Goal: Task Accomplishment & Management: Use online tool/utility

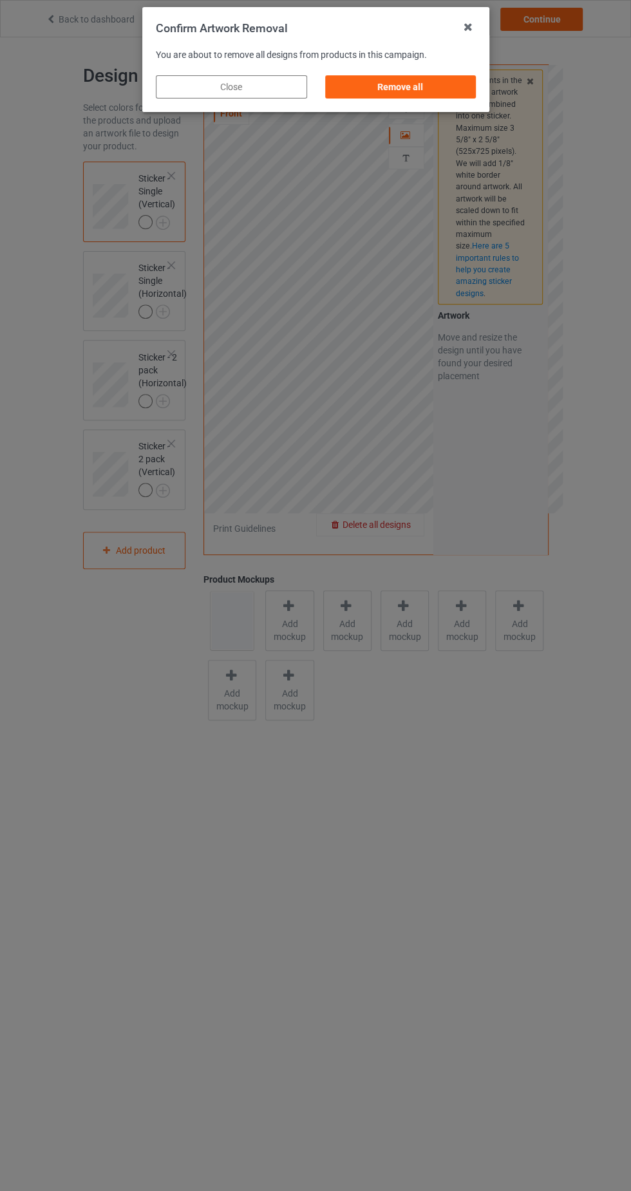
click at [430, 88] on div "Remove all" at bounding box center [399, 86] width 151 height 23
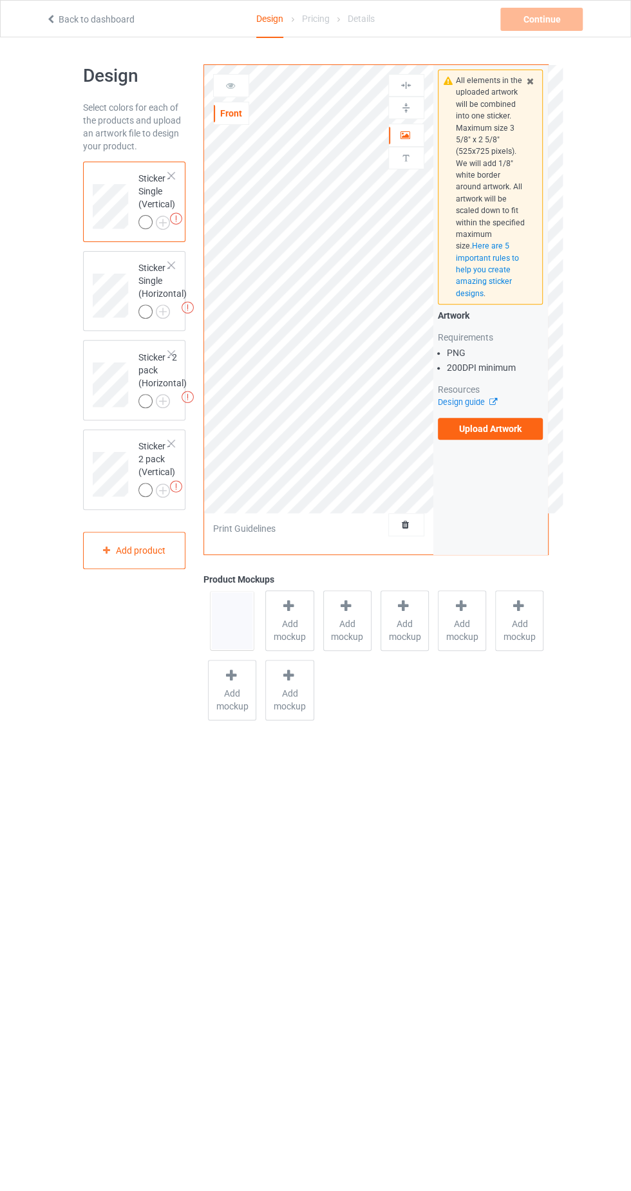
click at [530, 424] on label "Upload Artwork" at bounding box center [491, 429] width 106 height 22
click at [0, 0] on input "Upload Artwork" at bounding box center [0, 0] width 0 height 0
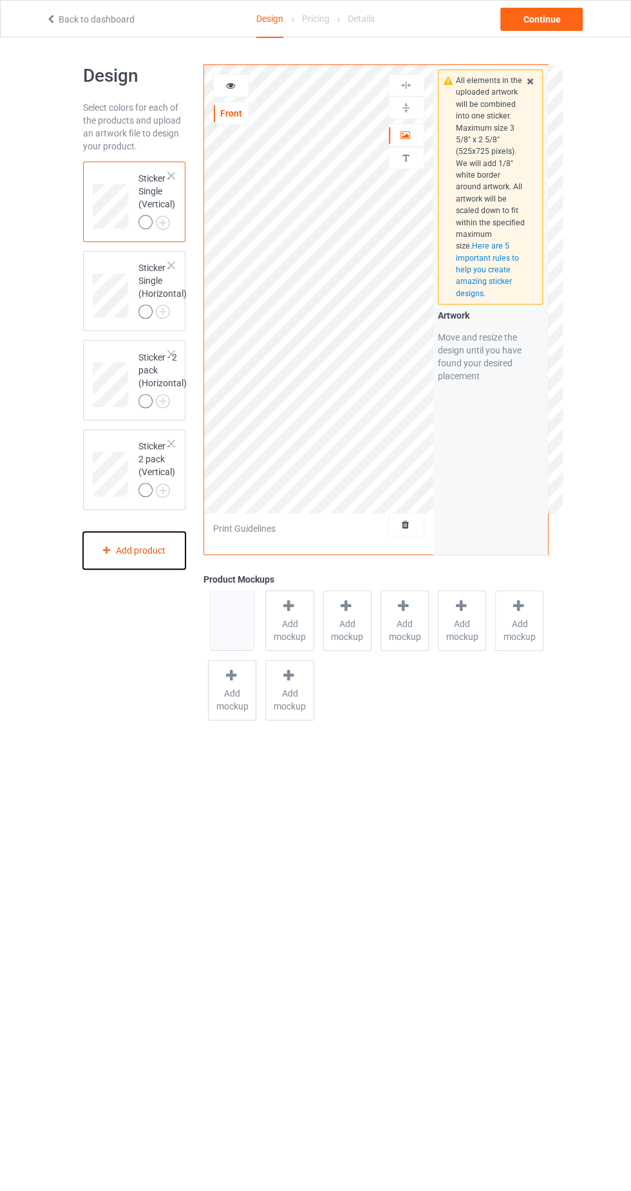
click at [145, 551] on div "Add product" at bounding box center [134, 551] width 103 height 38
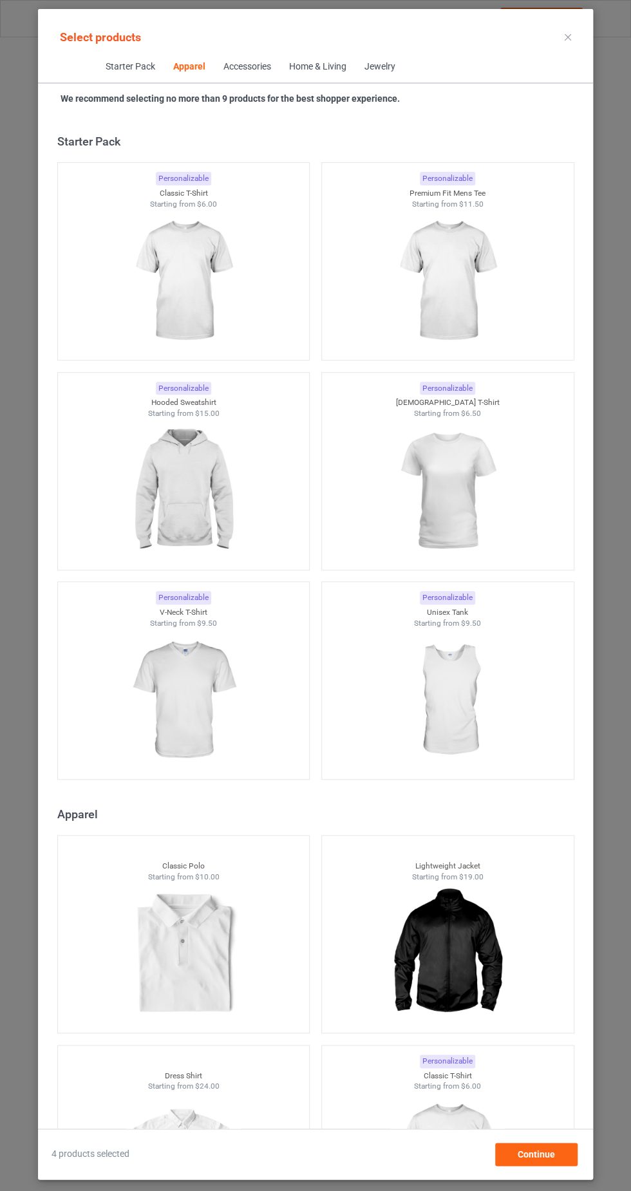
scroll to position [689, 0]
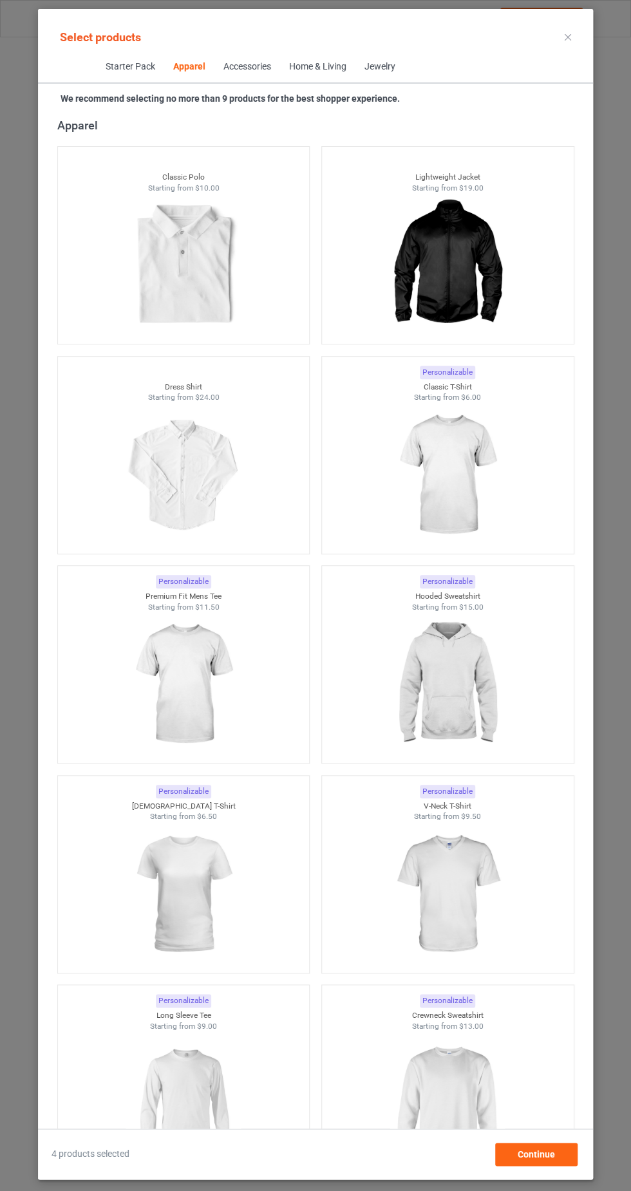
click at [464, 443] on img at bounding box center [446, 475] width 115 height 144
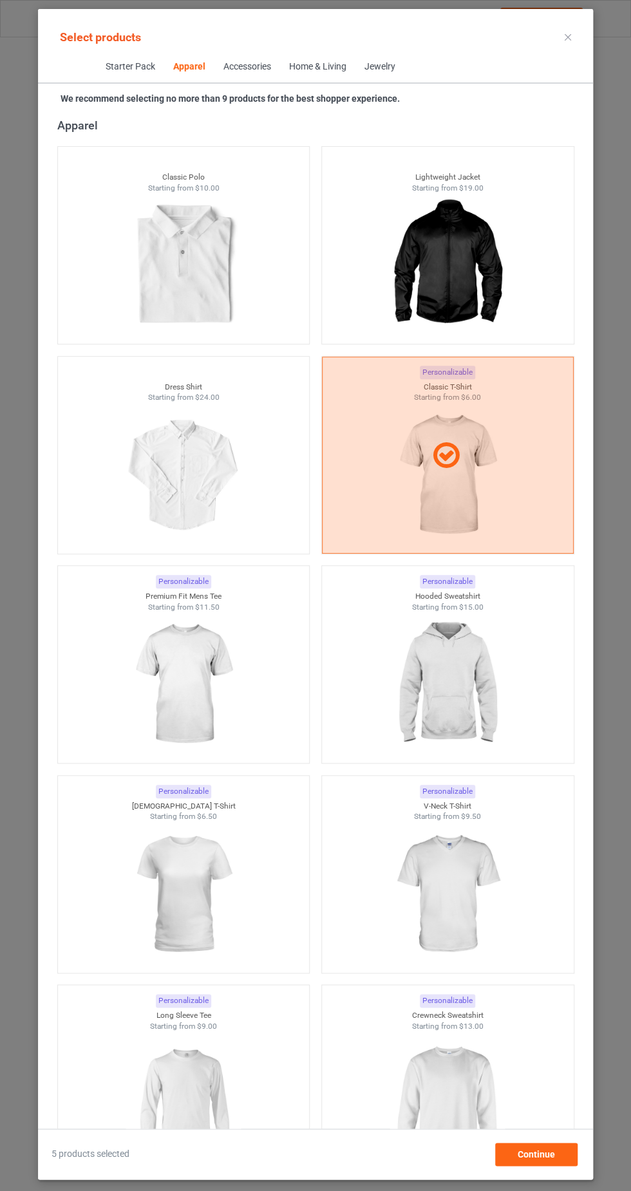
click at [209, 678] on img at bounding box center [183, 684] width 115 height 144
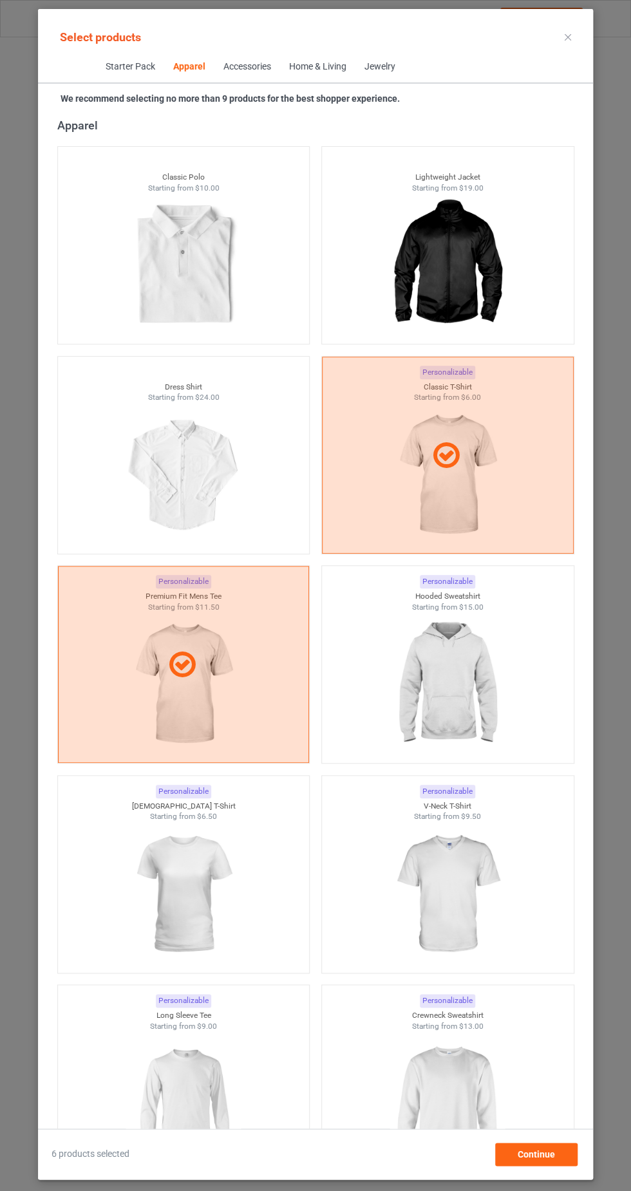
click at [464, 667] on img at bounding box center [446, 684] width 115 height 144
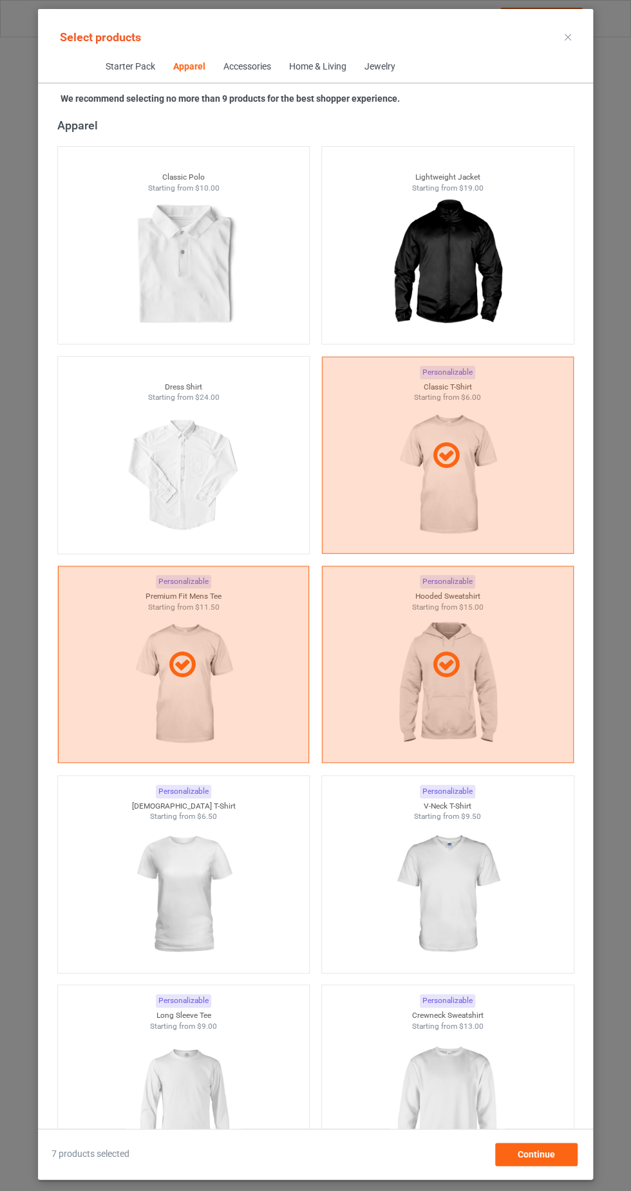
click at [189, 870] on img at bounding box center [183, 894] width 115 height 144
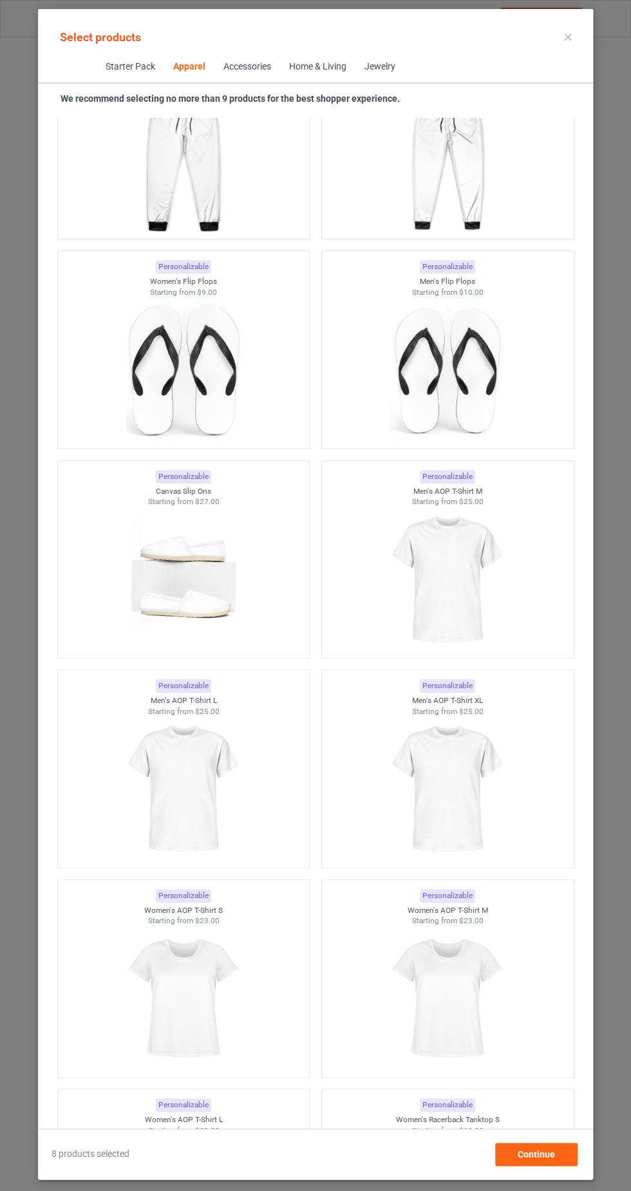
scroll to position [3529, 0]
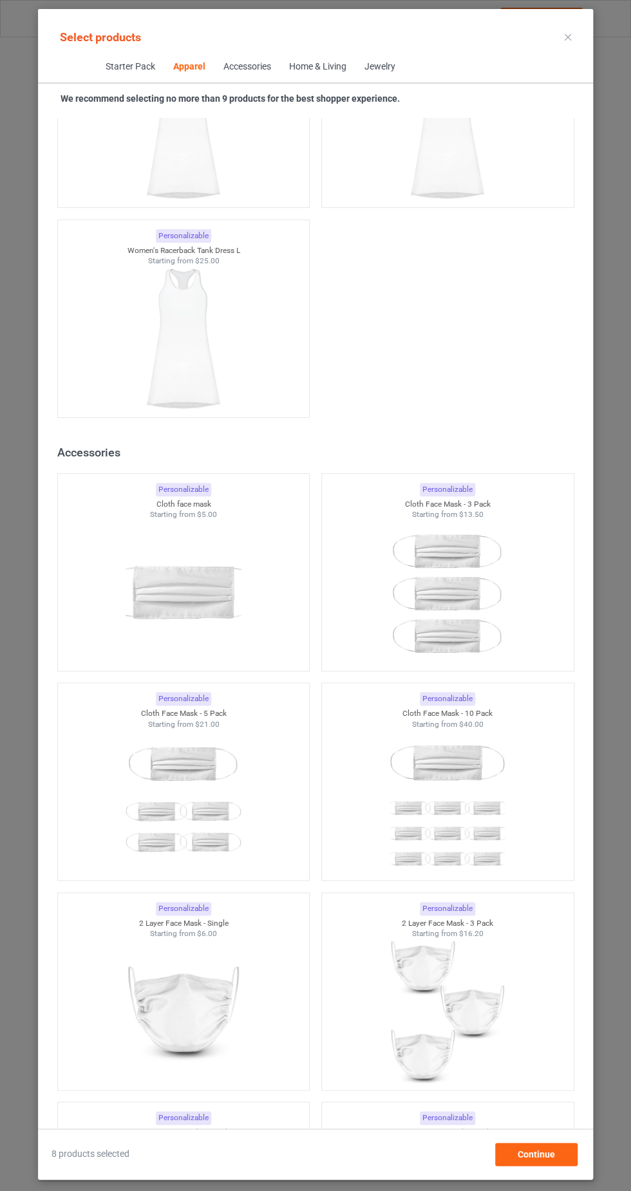
scroll to position [5406, 0]
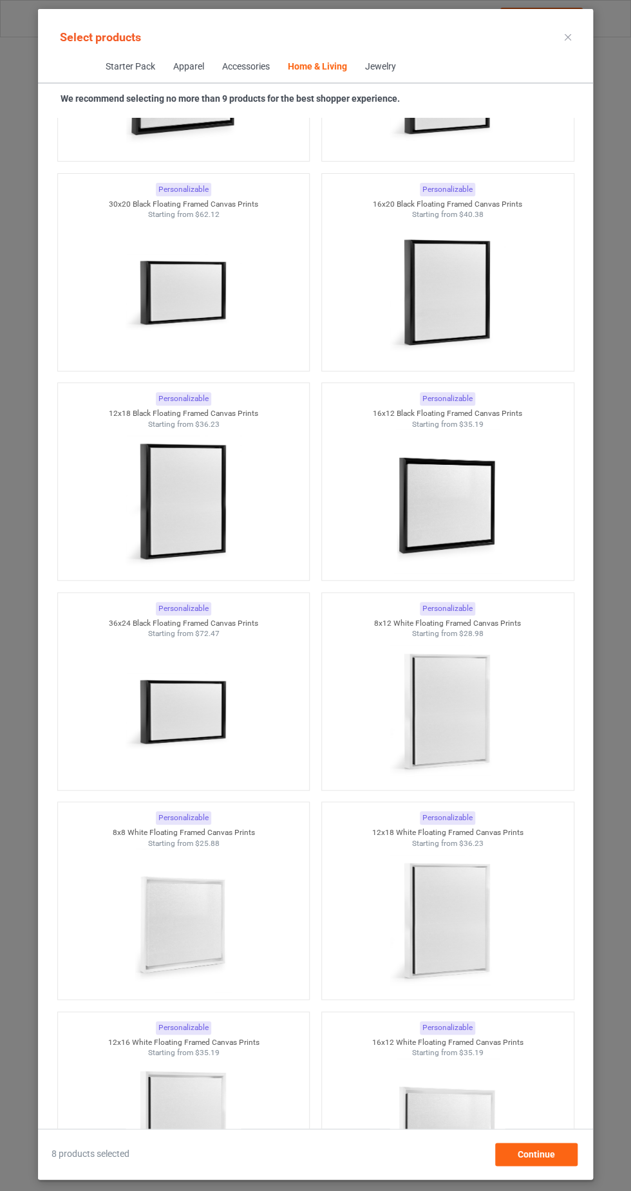
scroll to position [26723, 0]
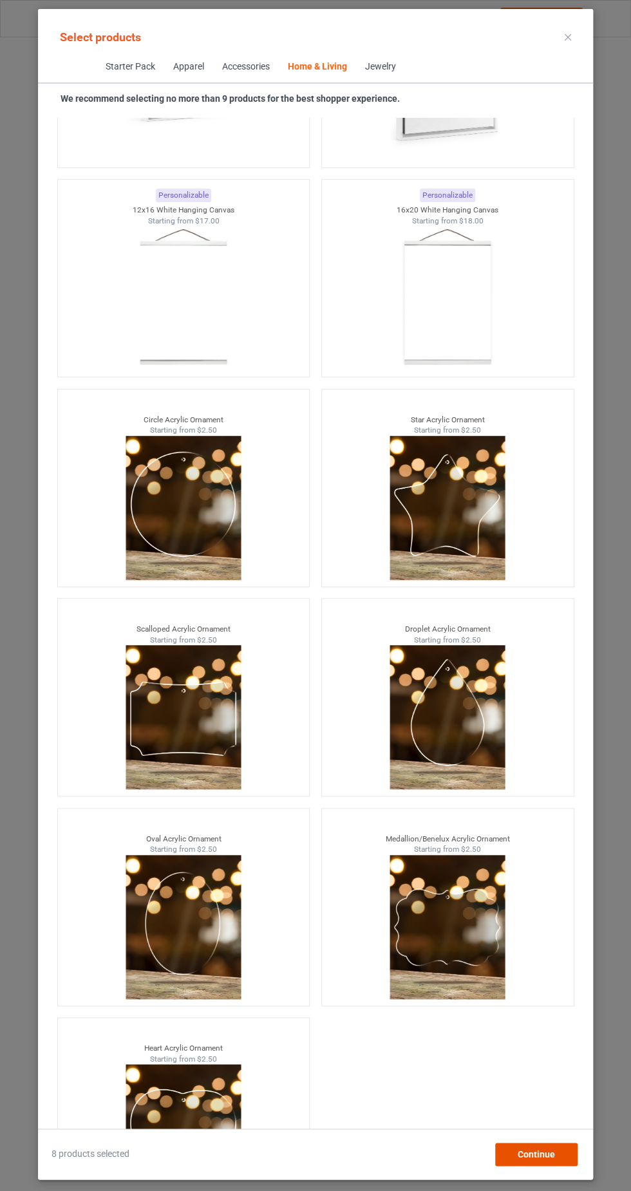
click at [551, 1159] on span "Continue" at bounding box center [535, 1154] width 37 height 10
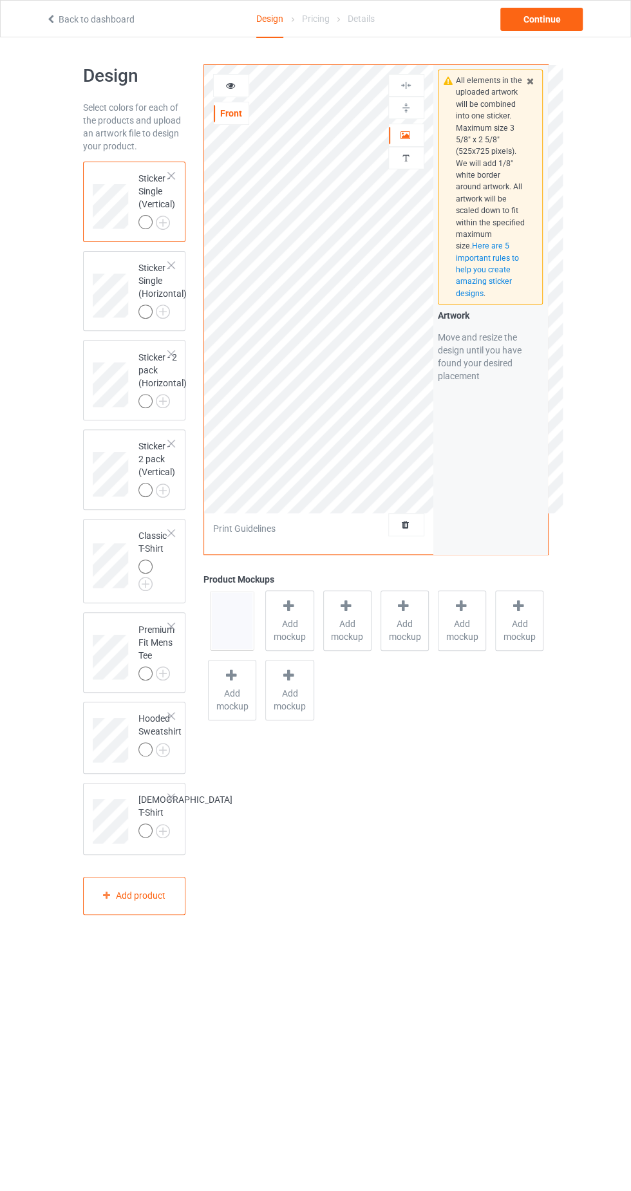
click at [0, 0] on img at bounding box center [0, 0] width 0 height 0
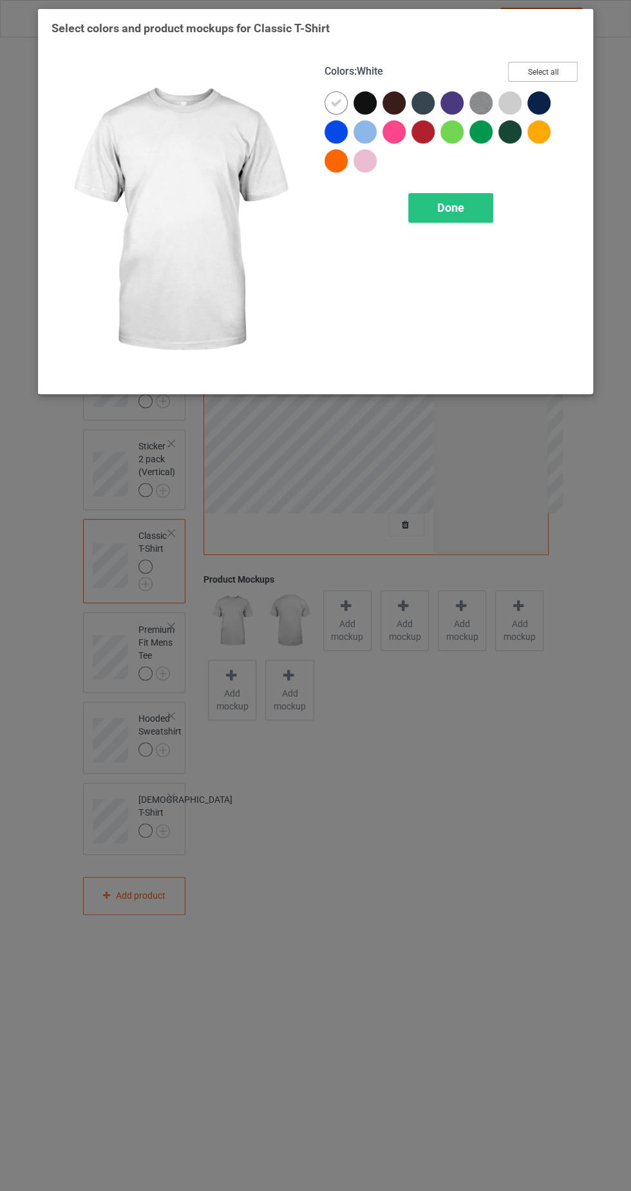
click at [569, 62] on button "Select all" at bounding box center [543, 72] width 70 height 20
click at [366, 101] on icon at bounding box center [365, 103] width 12 height 12
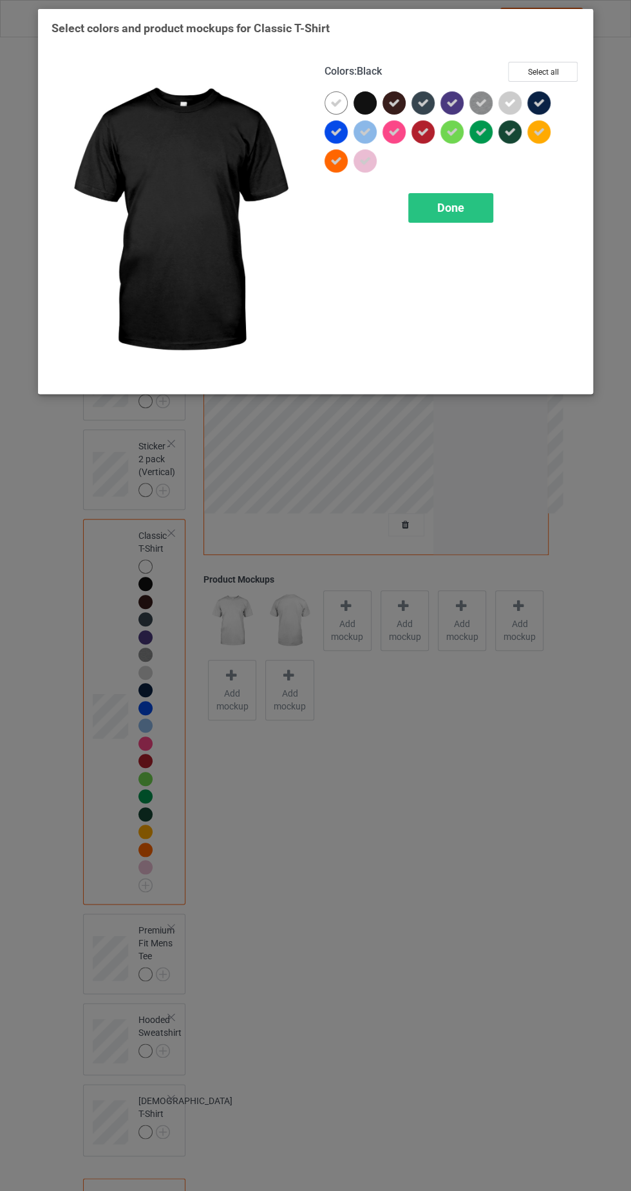
click at [331, 101] on icon at bounding box center [336, 103] width 12 height 12
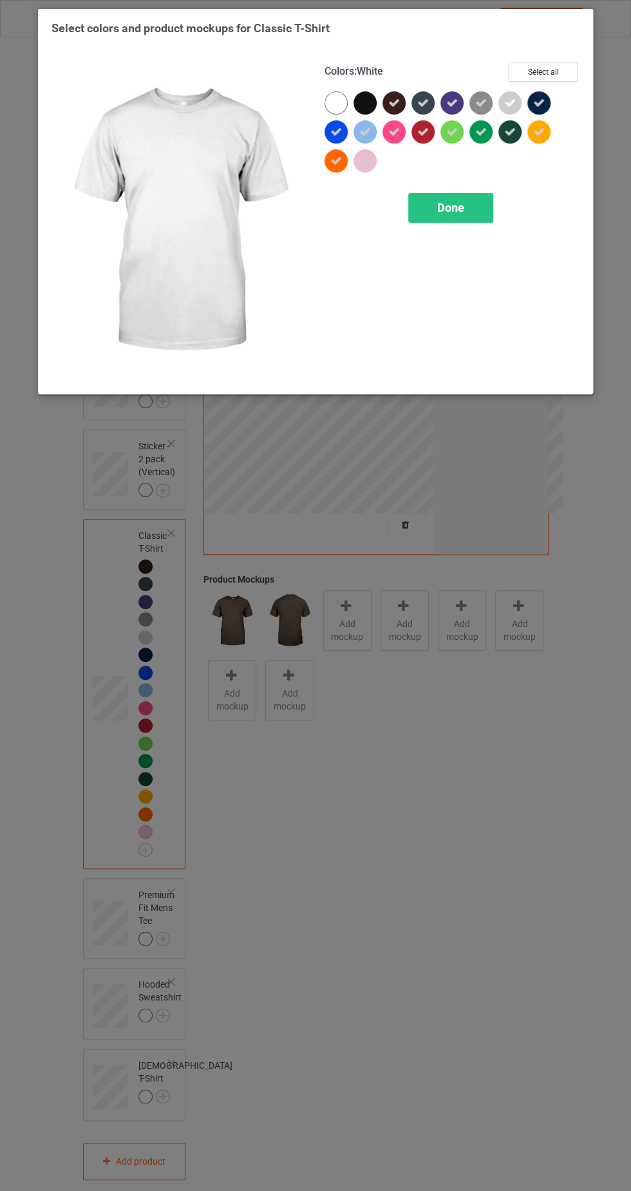
click at [369, 98] on div at bounding box center [364, 102] width 23 height 23
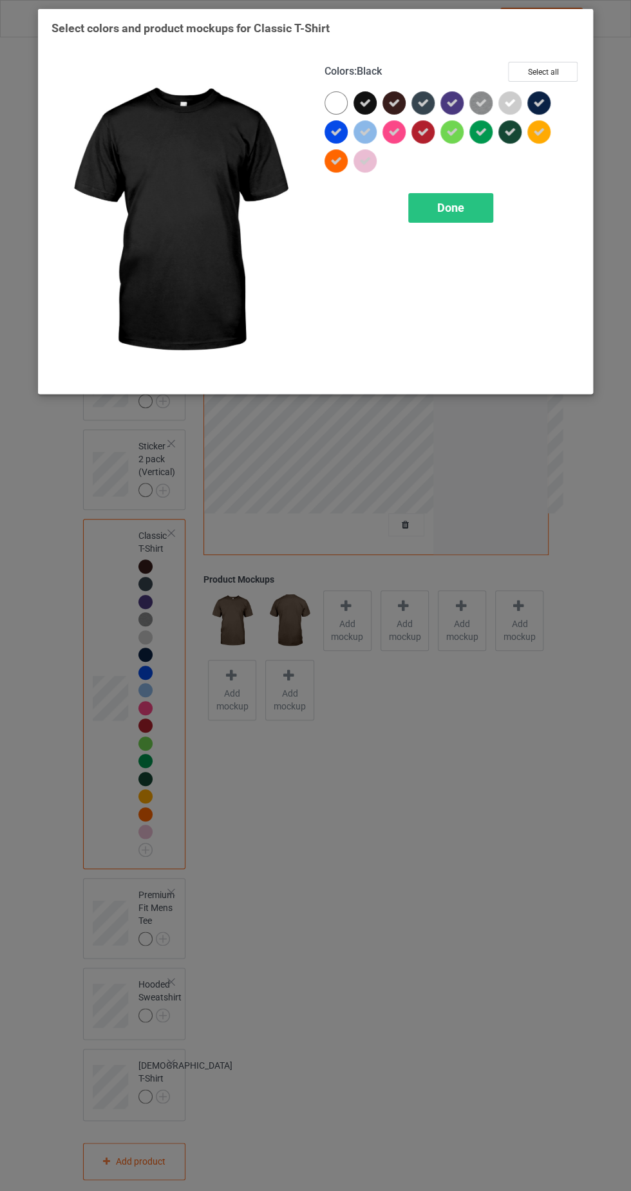
click at [481, 203] on div "Done" at bounding box center [450, 208] width 85 height 30
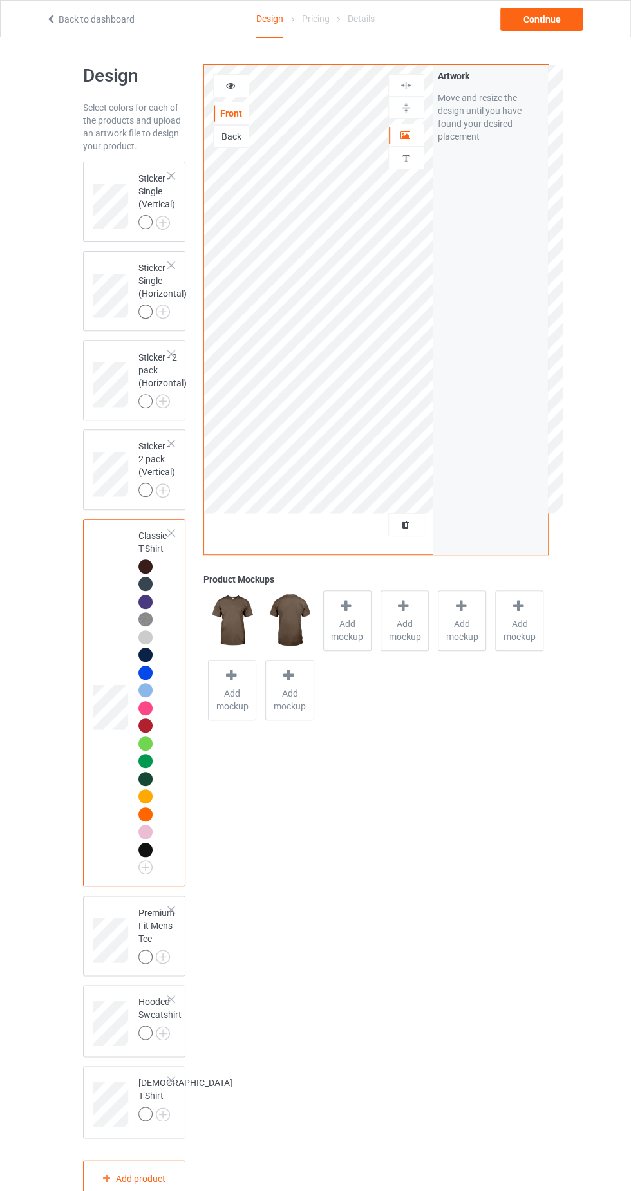
click at [0, 0] on img at bounding box center [0, 0] width 0 height 0
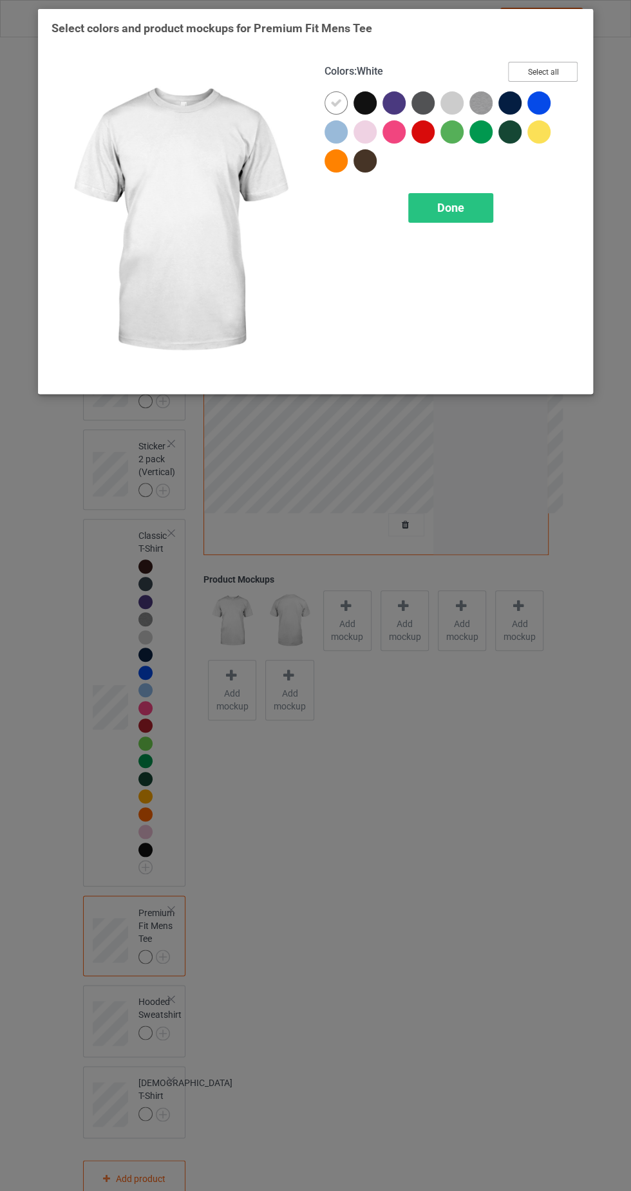
click at [566, 68] on button "Select all" at bounding box center [543, 72] width 70 height 20
click at [330, 97] on icon at bounding box center [336, 103] width 12 height 12
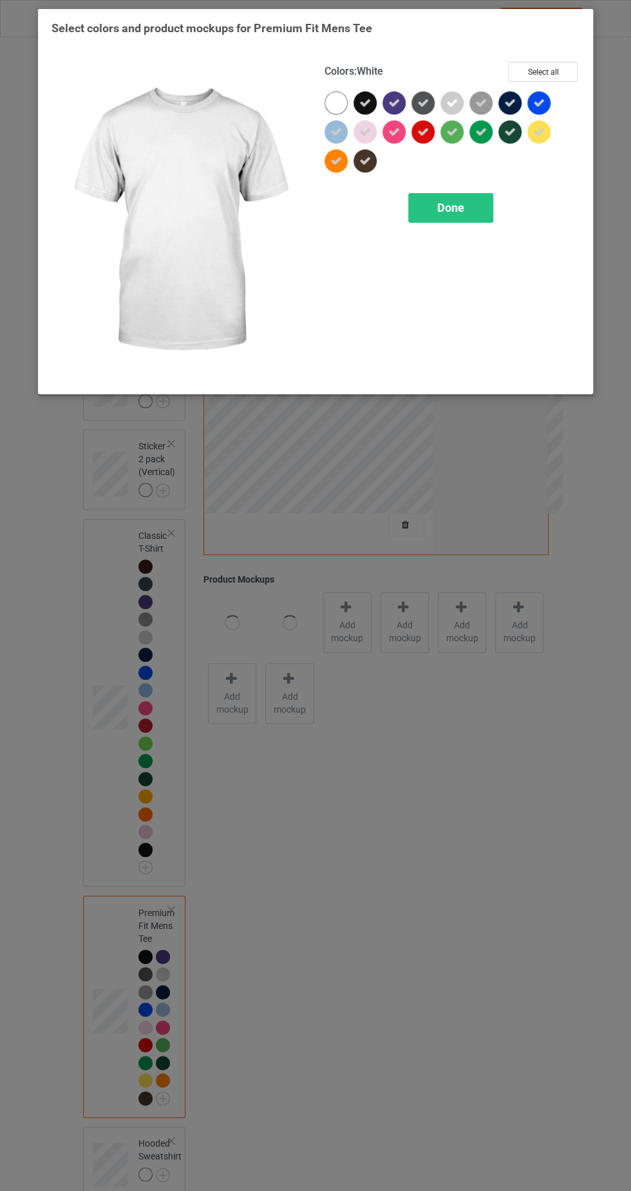
click at [479, 205] on div "Done" at bounding box center [450, 208] width 85 height 30
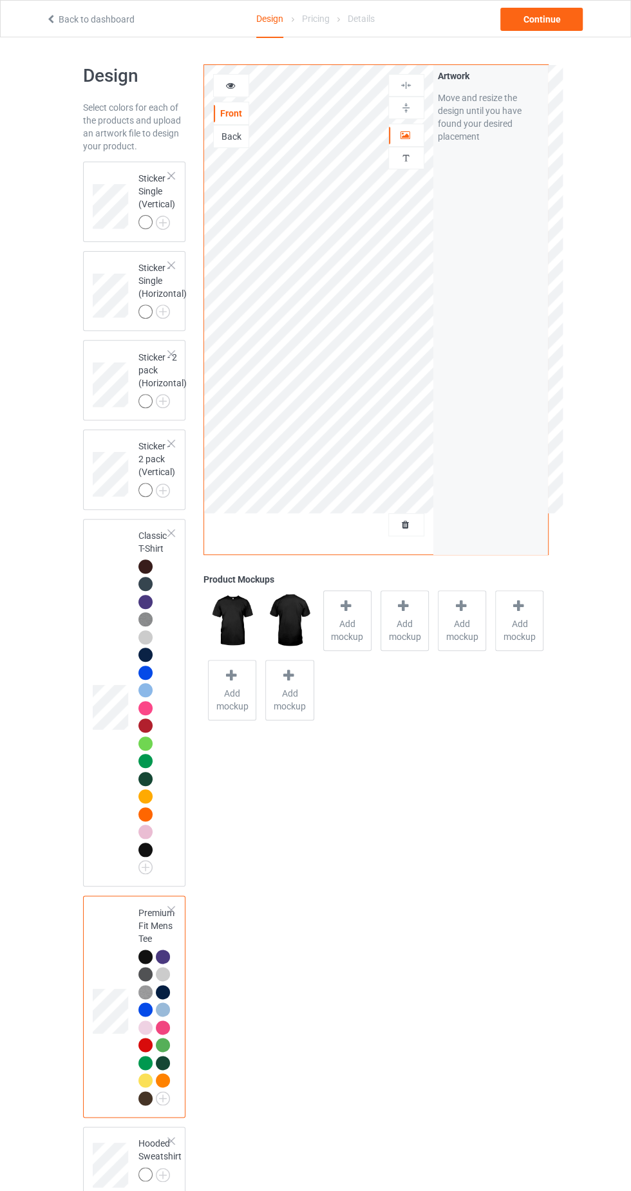
scroll to position [97, 0]
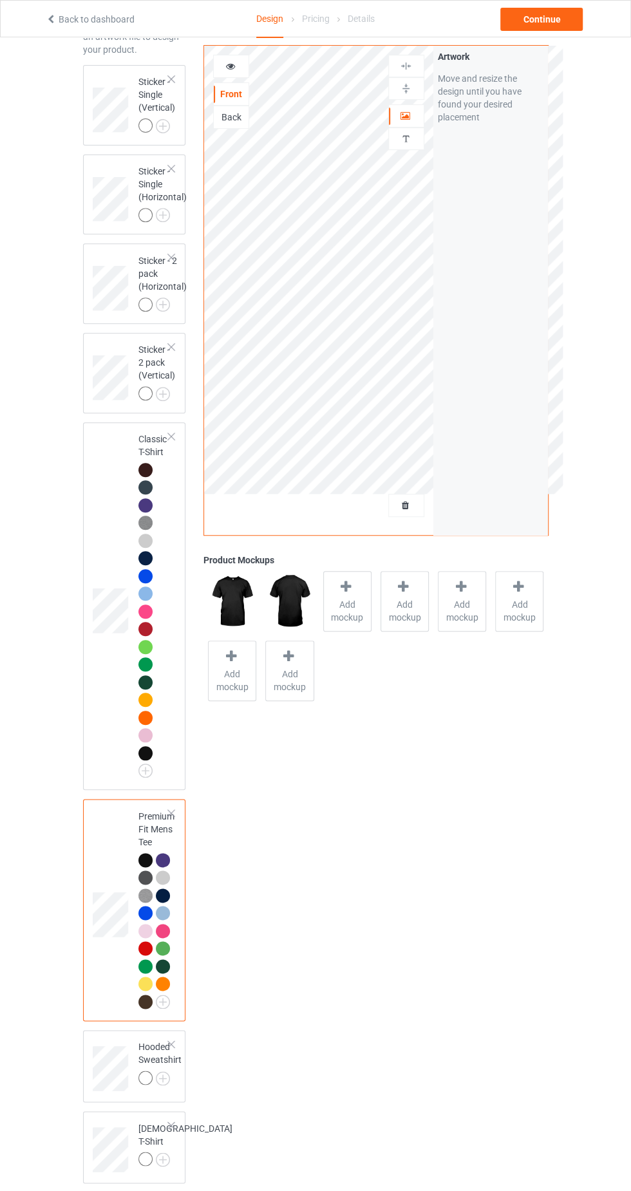
click at [0, 0] on img at bounding box center [0, 0] width 0 height 0
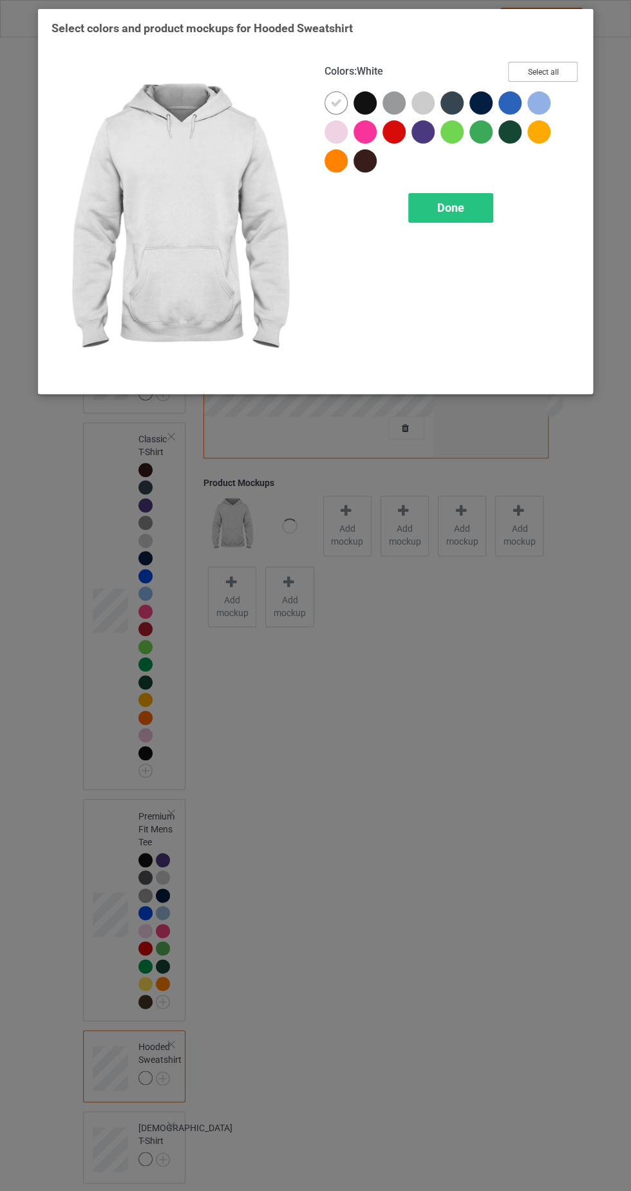
click at [568, 71] on button "Select all" at bounding box center [543, 72] width 70 height 20
click at [335, 102] on icon at bounding box center [336, 103] width 12 height 12
click at [472, 200] on div "Done" at bounding box center [450, 208] width 85 height 30
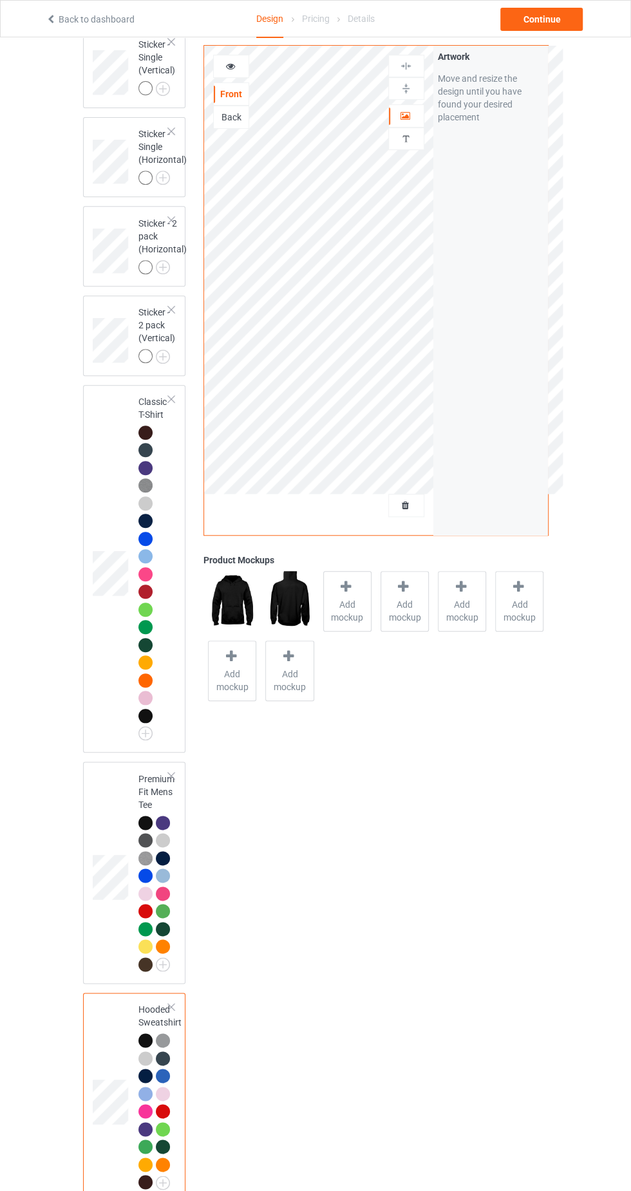
scroll to position [234, 0]
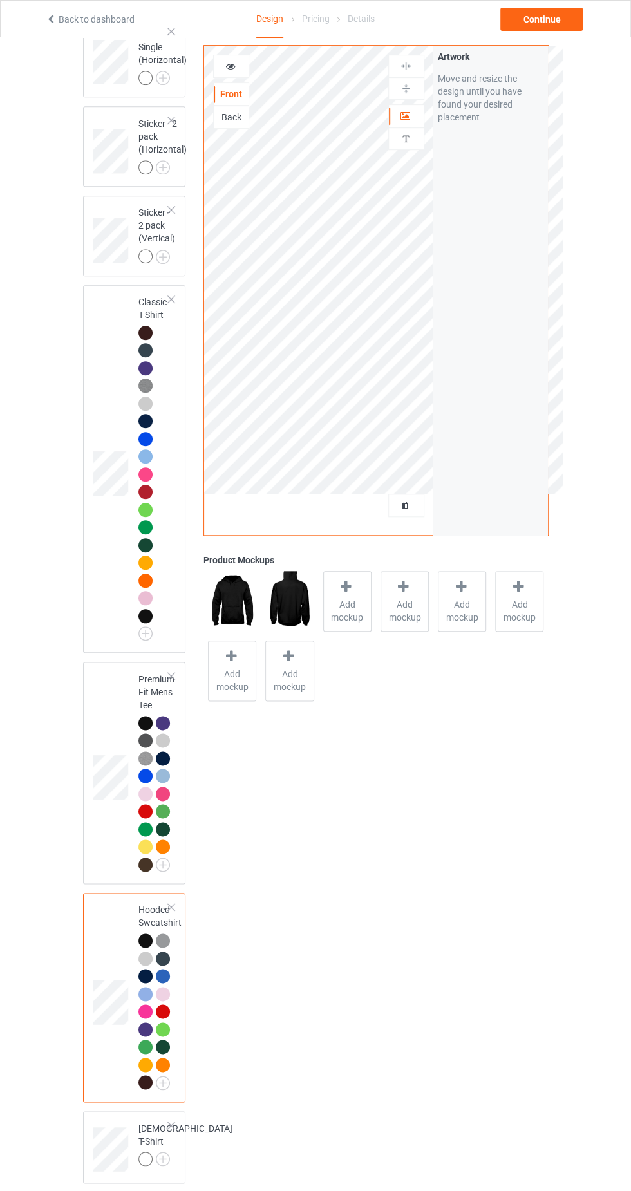
click at [0, 0] on img at bounding box center [0, 0] width 0 height 0
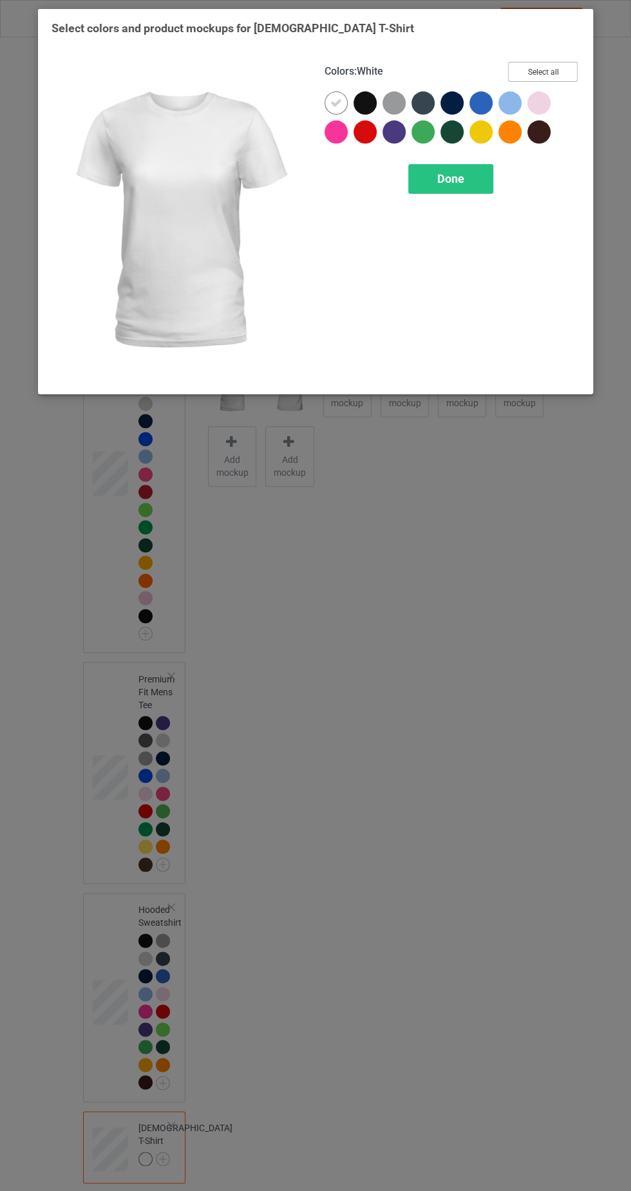
click at [562, 71] on button "Select all" at bounding box center [543, 72] width 70 height 20
click at [335, 102] on icon at bounding box center [336, 103] width 12 height 12
click at [490, 166] on div "Done" at bounding box center [450, 179] width 85 height 30
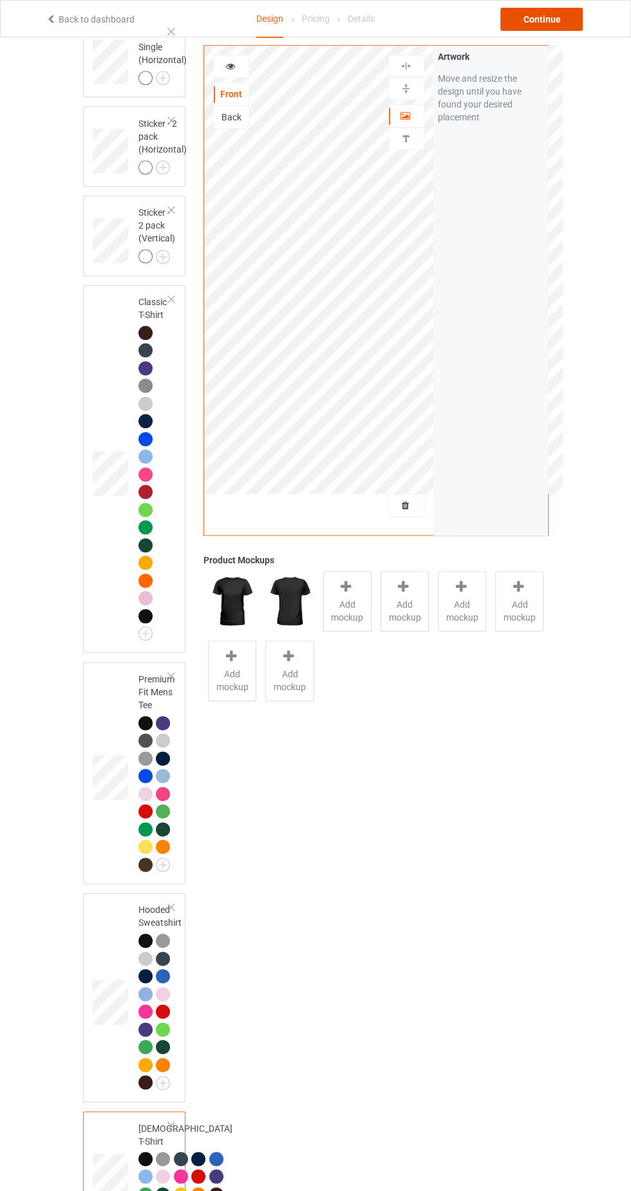
click at [562, 22] on div "Continue" at bounding box center [541, 19] width 82 height 23
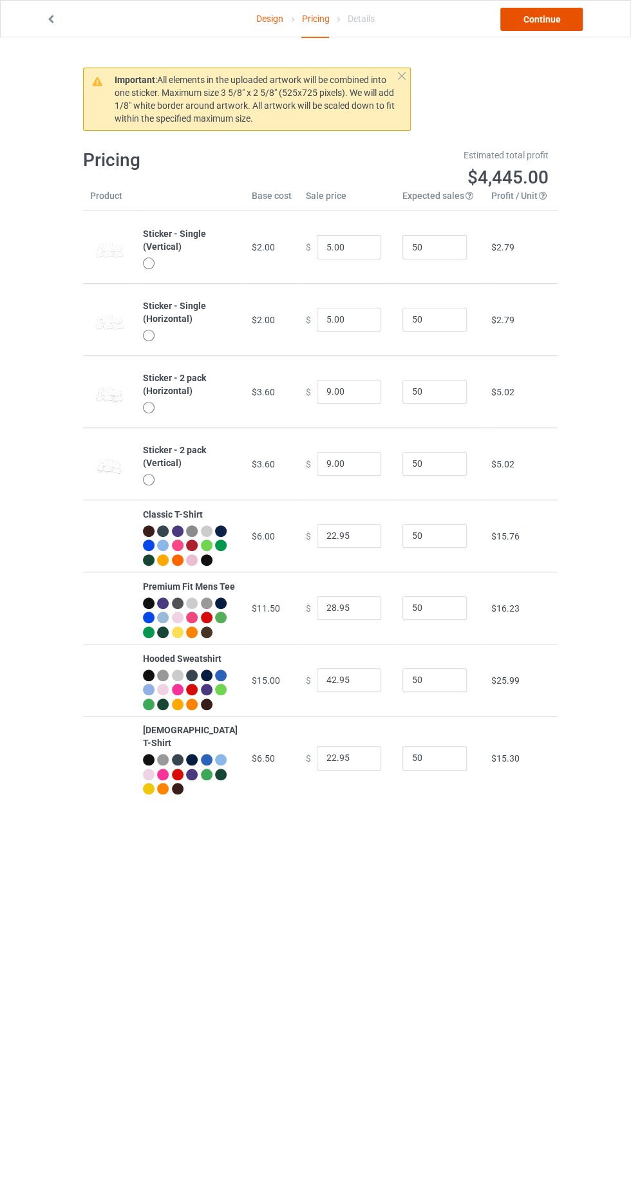
click at [564, 22] on link "Continue" at bounding box center [541, 19] width 82 height 23
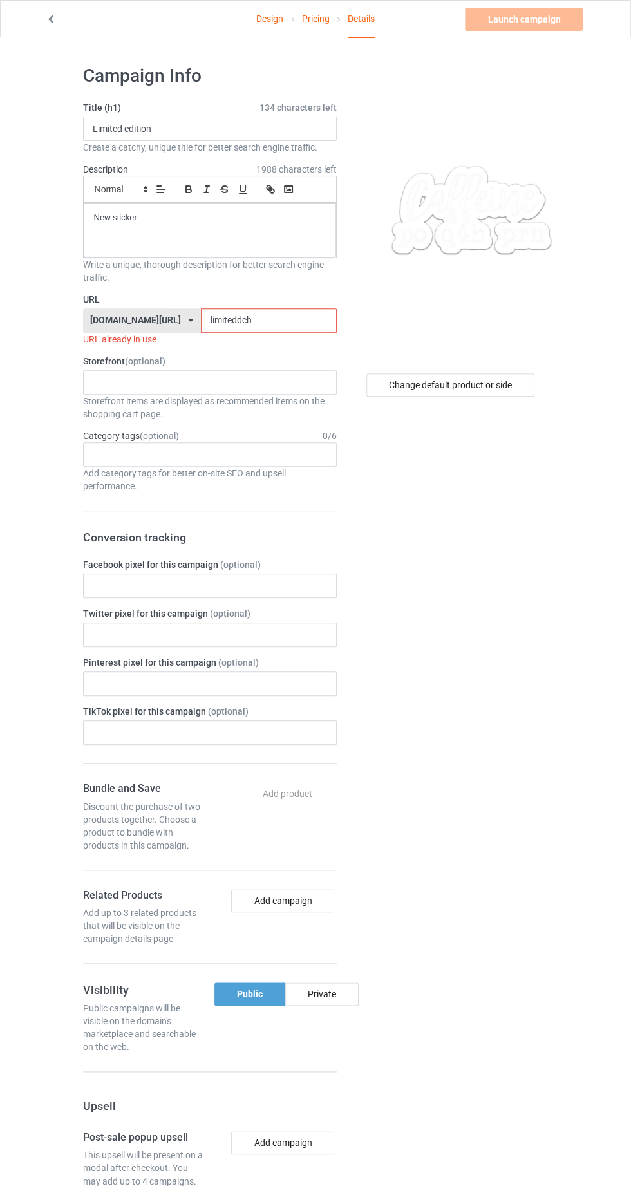
click at [290, 318] on input "limiteddch" at bounding box center [269, 320] width 136 height 24
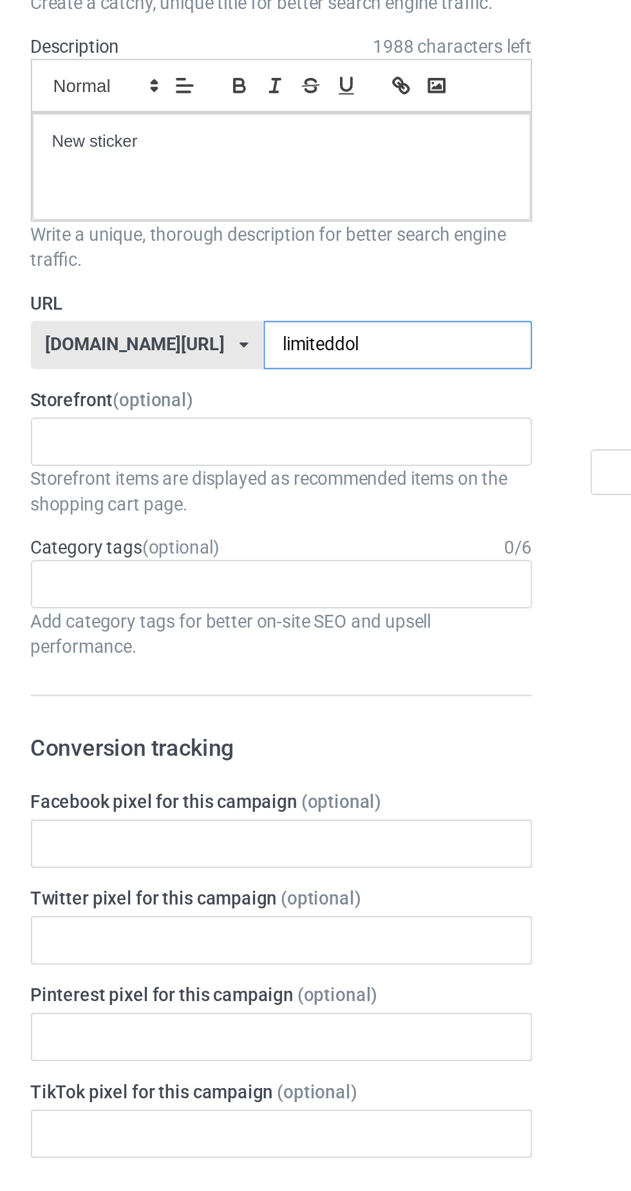
type input "limiteddolp"
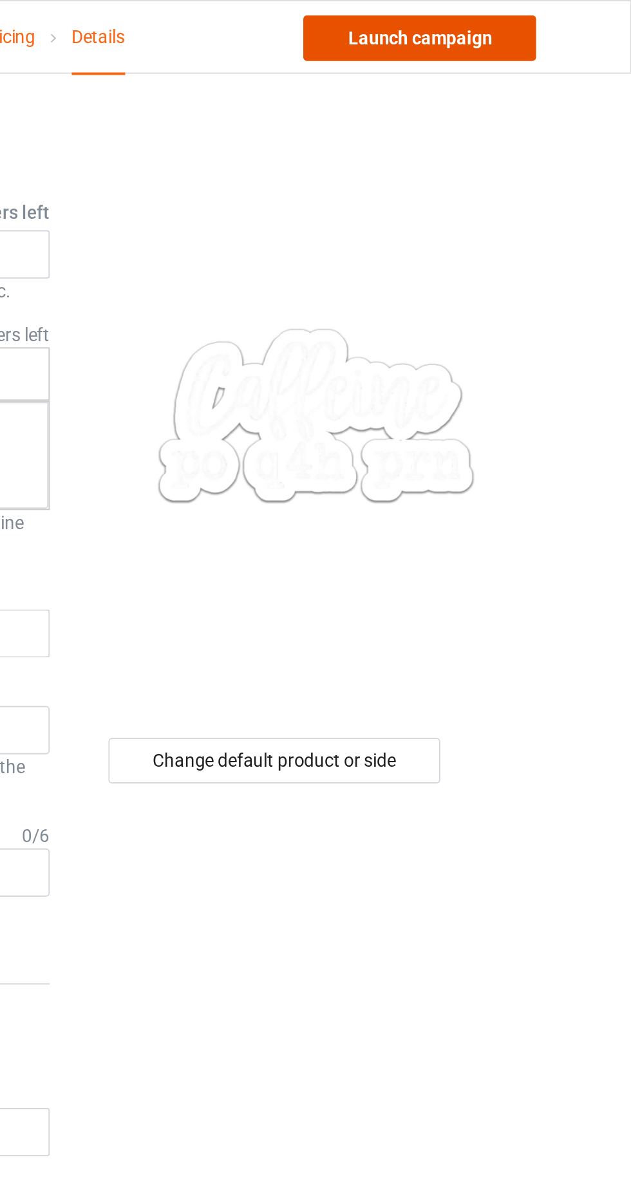
click at [564, 15] on link "Launch campaign" at bounding box center [524, 19] width 118 height 23
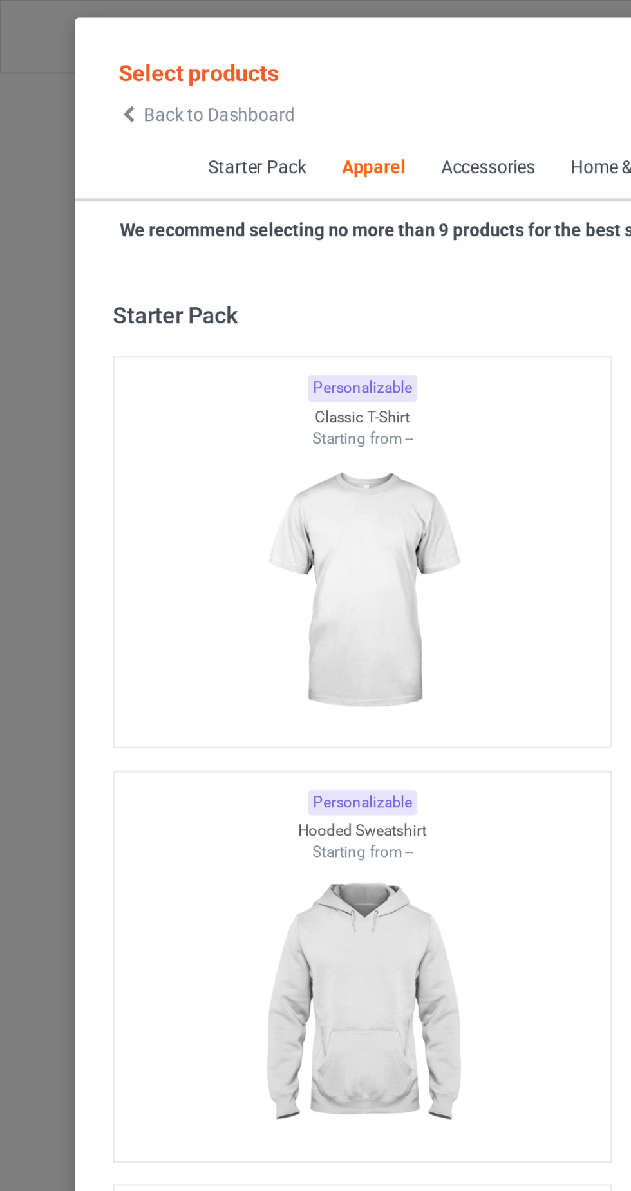
scroll to position [688, 0]
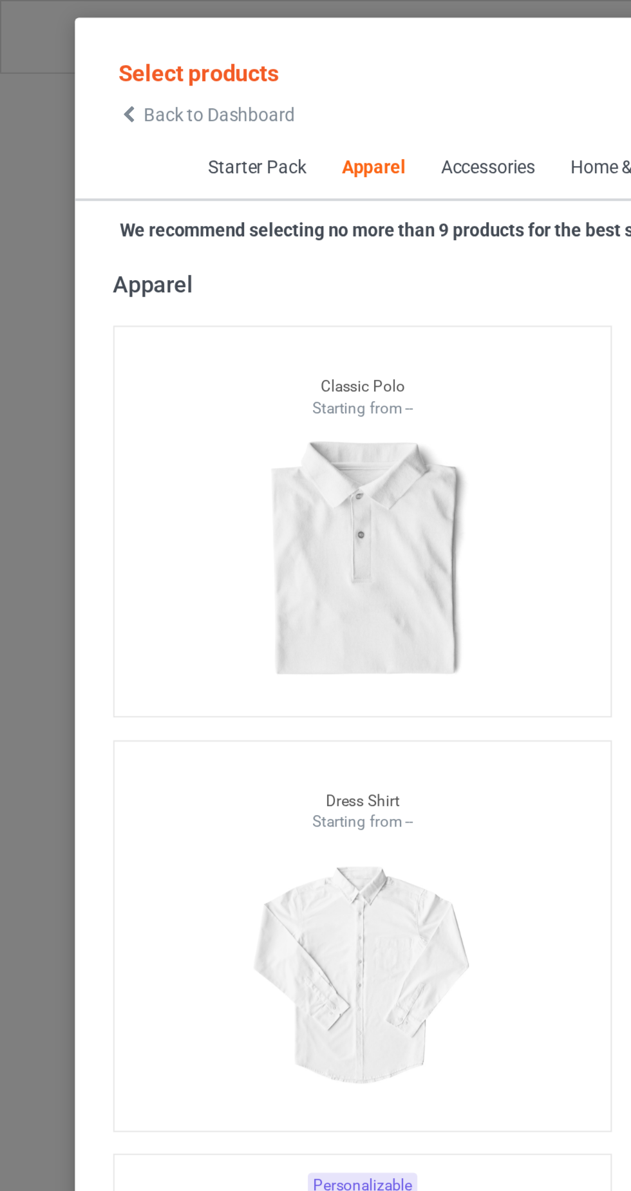
click at [71, 58] on div "Back to Dashboard" at bounding box center [104, 57] width 89 height 9
